Goal: Information Seeking & Learning: Learn about a topic

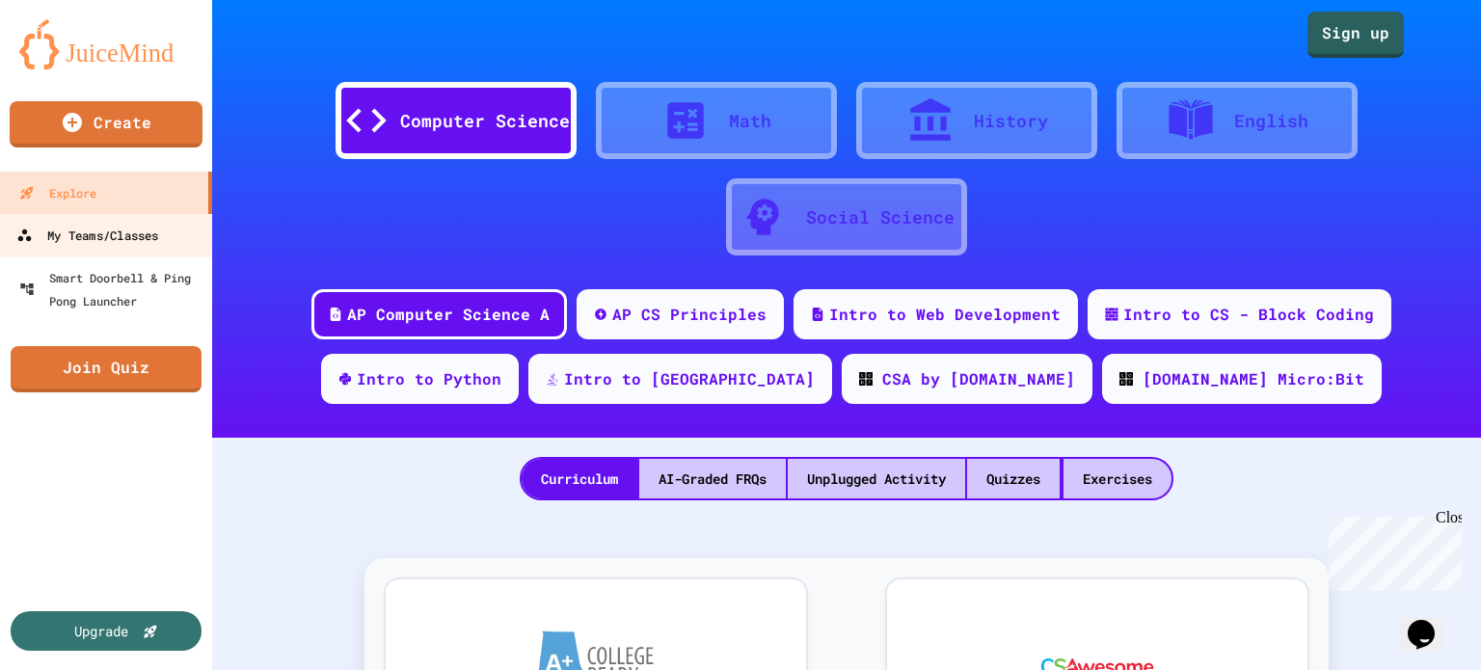
click at [170, 230] on link "My Teams/Classes" at bounding box center [106, 234] width 219 height 43
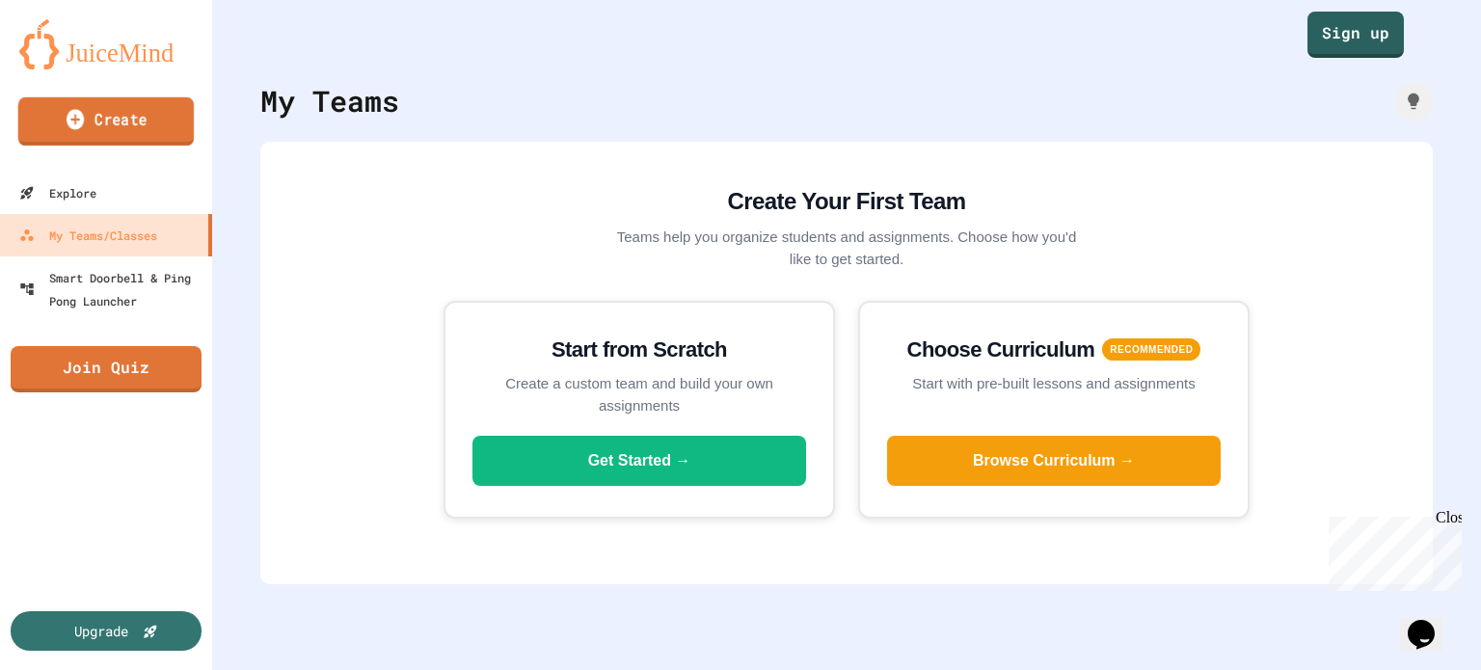
click at [147, 118] on link "Create" at bounding box center [106, 121] width 176 height 48
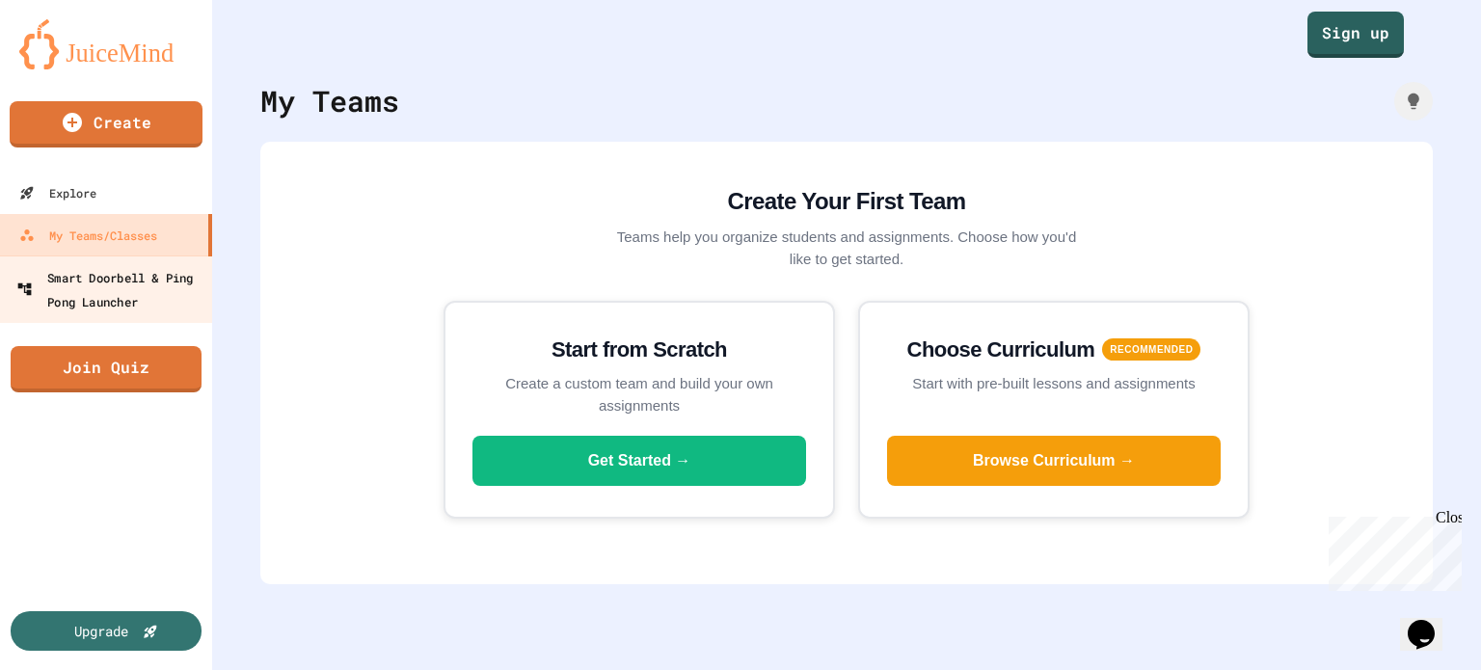
click at [185, 304] on div "Smart Doorbell & Ping Pong Launcher" at bounding box center [111, 288] width 191 height 47
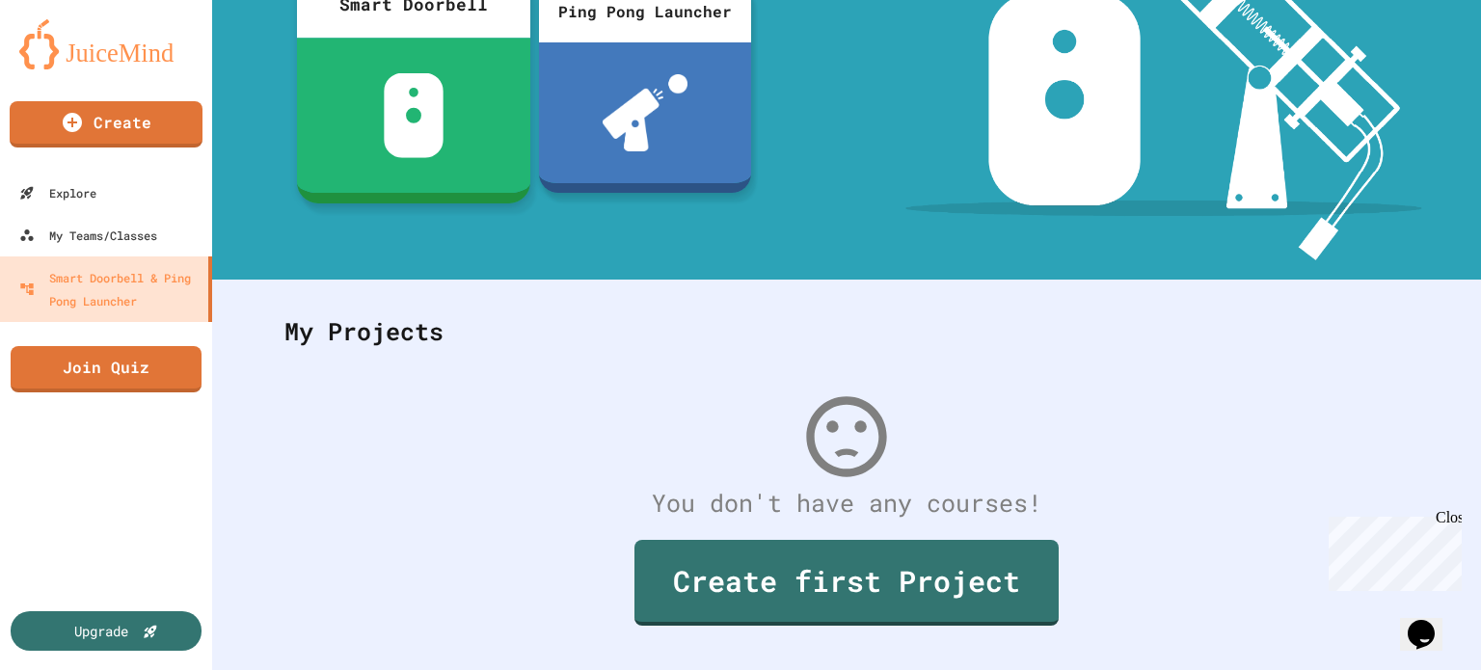
scroll to position [297, 0]
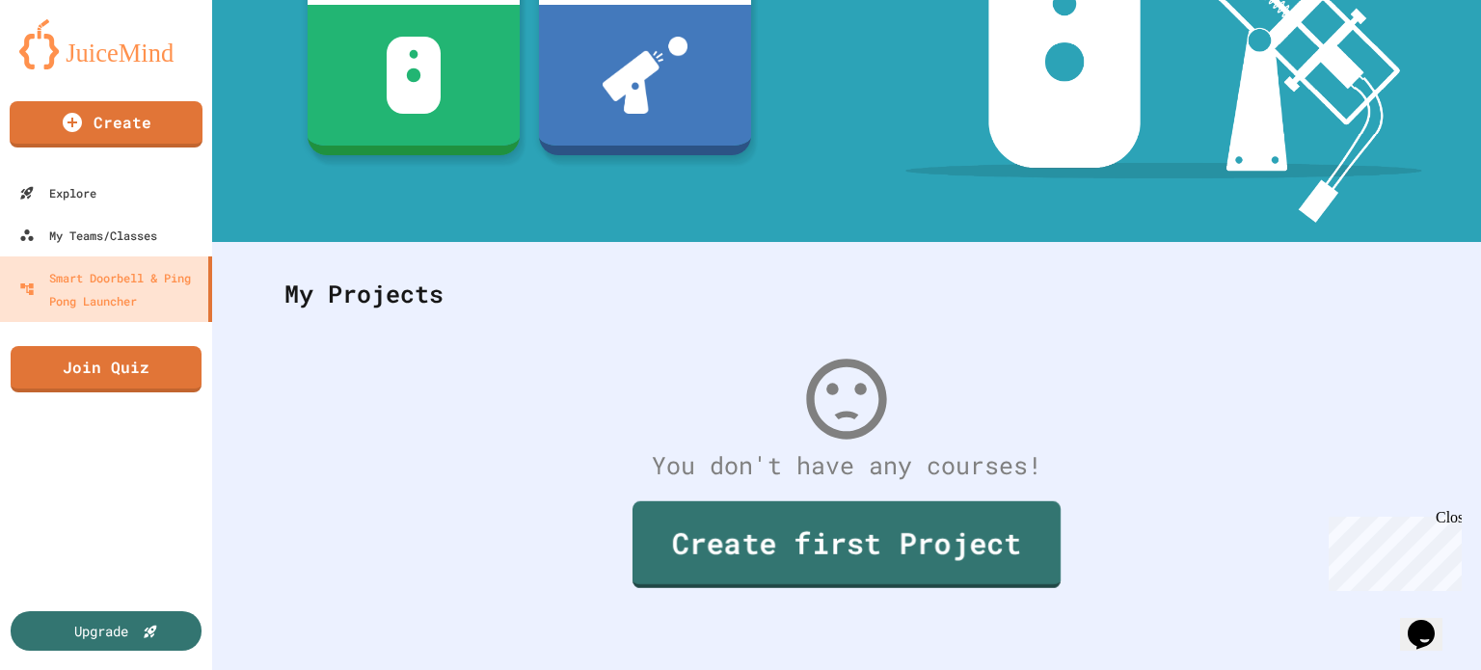
click at [664, 508] on link "Create first Project" at bounding box center [847, 544] width 428 height 87
drag, startPoint x: 1452, startPoint y: 511, endPoint x: 2719, endPoint y: 995, distance: 1356.5
click at [1452, 511] on div "Close" at bounding box center [1448, 521] width 24 height 24
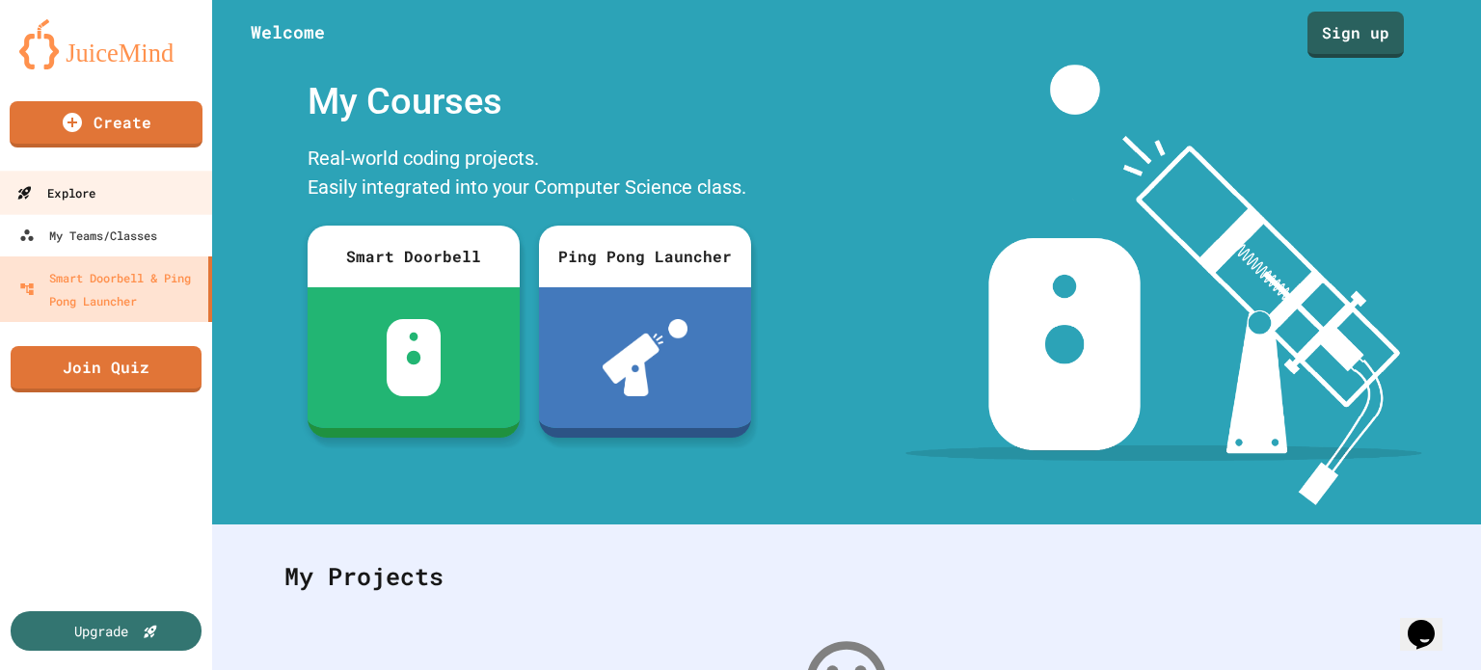
click at [143, 201] on link "Explore" at bounding box center [106, 192] width 219 height 43
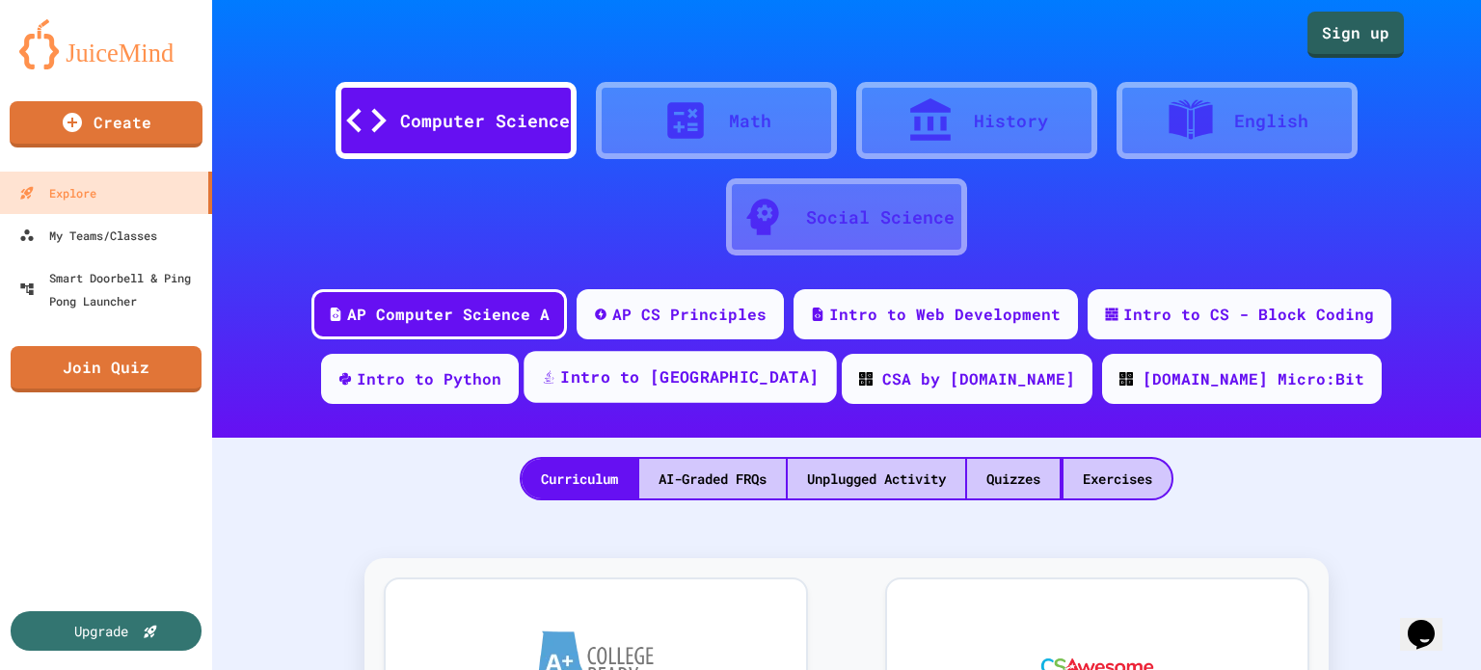
click at [717, 401] on div "Intro to [GEOGRAPHIC_DATA]" at bounding box center [680, 377] width 312 height 52
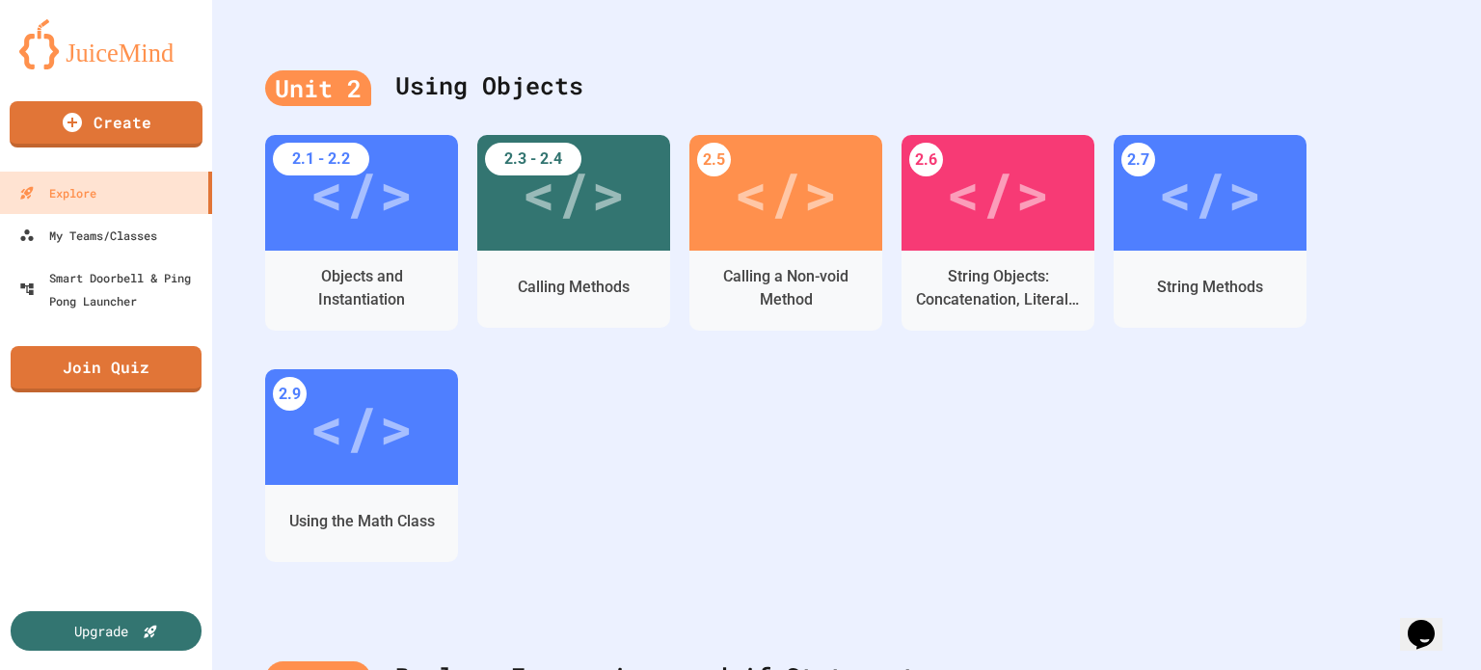
scroll to position [386, 0]
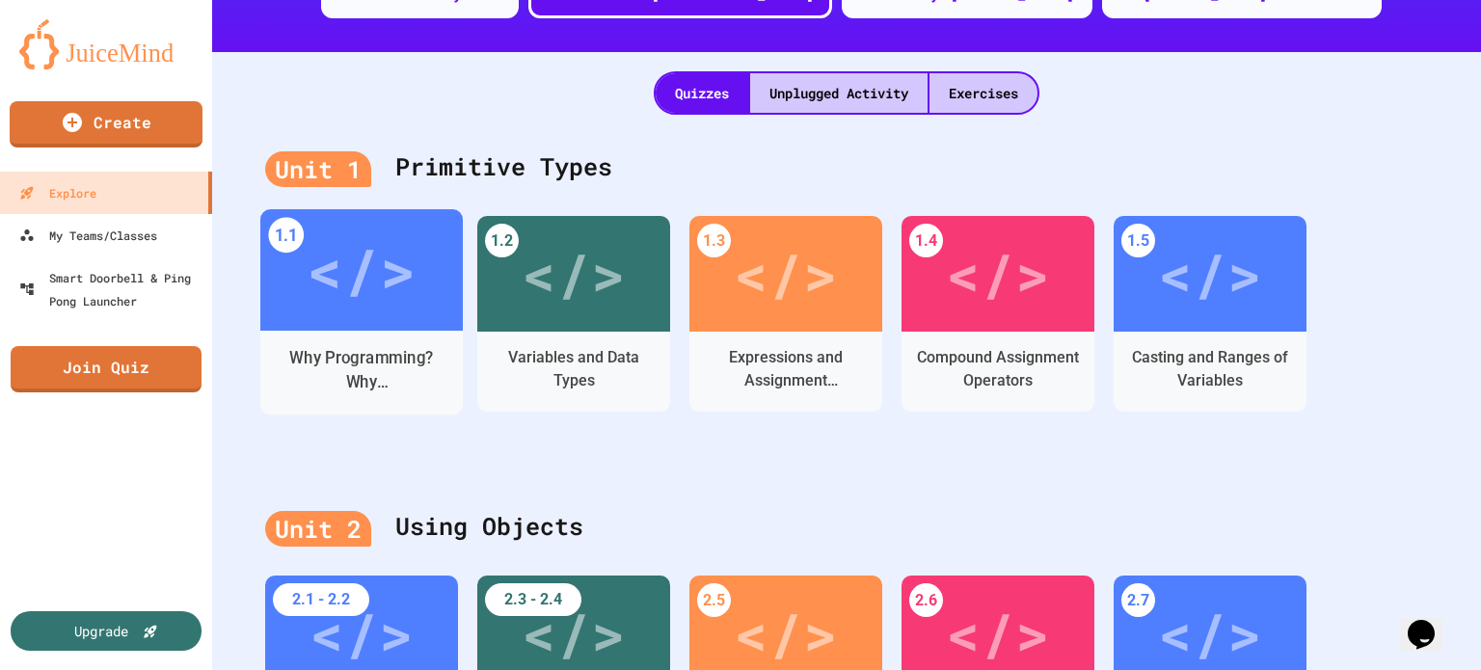
click at [396, 311] on div "</>" at bounding box center [361, 270] width 109 height 91
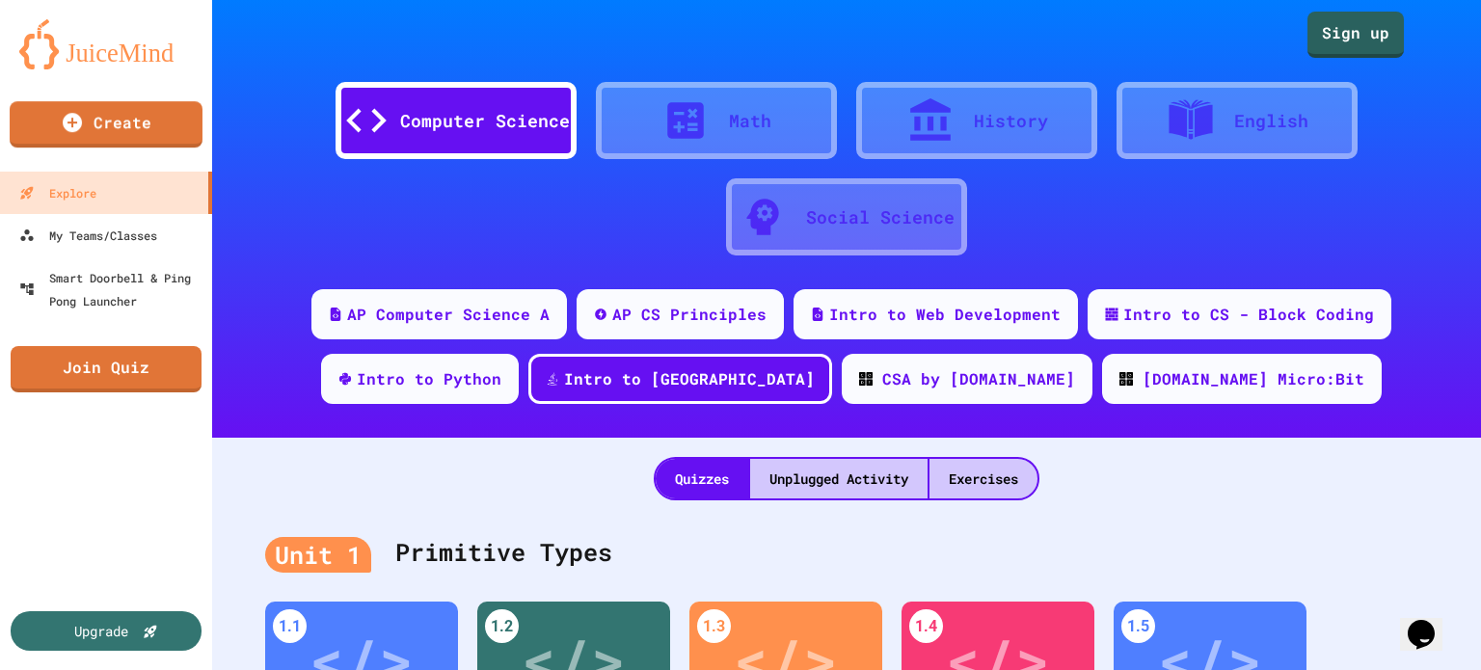
click at [109, 49] on img at bounding box center [106, 44] width 174 height 50
click at [175, 230] on link "My Teams/Classes" at bounding box center [106, 234] width 219 height 43
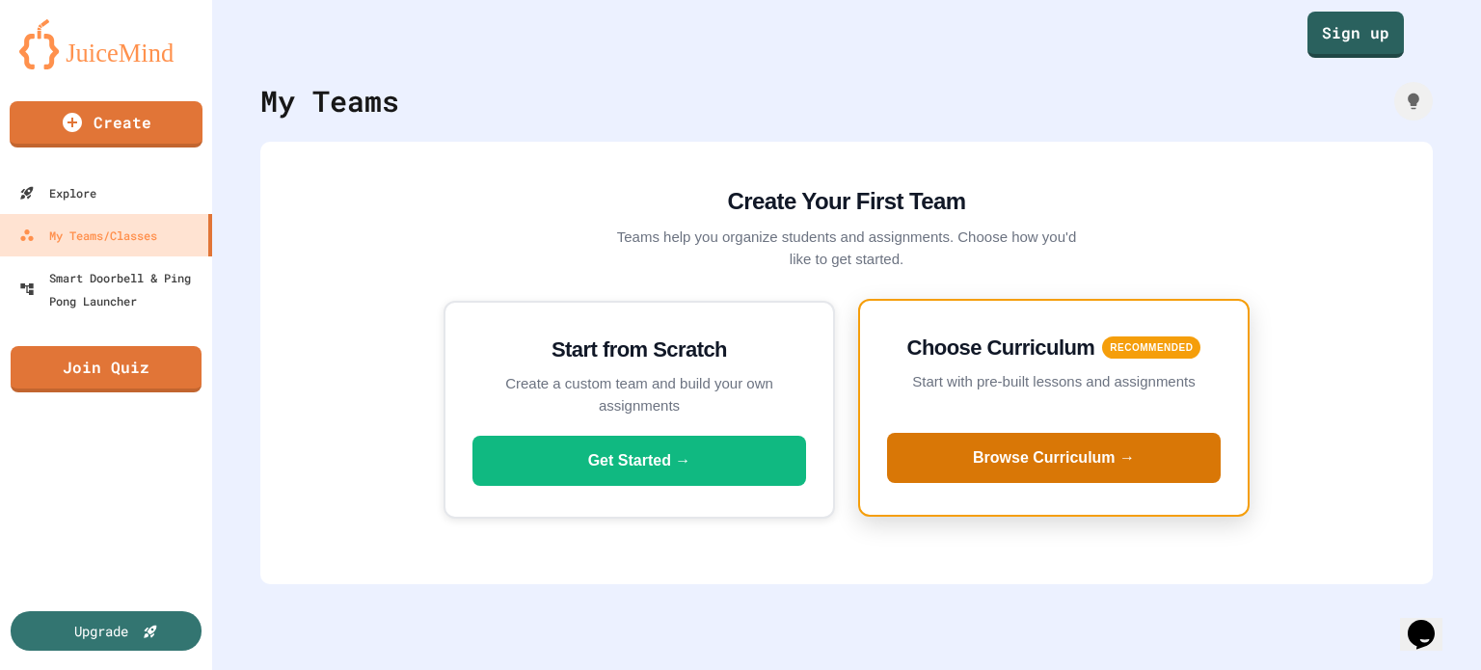
click at [1064, 463] on button "Browse Curriculum →" at bounding box center [1054, 458] width 334 height 50
